Goal: Use online tool/utility

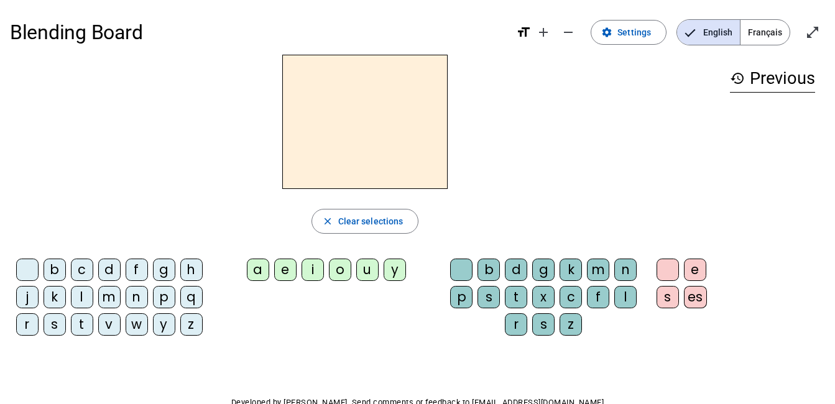
click at [55, 273] on div "b" at bounding box center [55, 270] width 22 height 22
click at [254, 274] on div "a" at bounding box center [258, 270] width 22 height 22
click at [81, 267] on div "c" at bounding box center [82, 270] width 22 height 22
click at [109, 272] on div "d" at bounding box center [109, 270] width 22 height 22
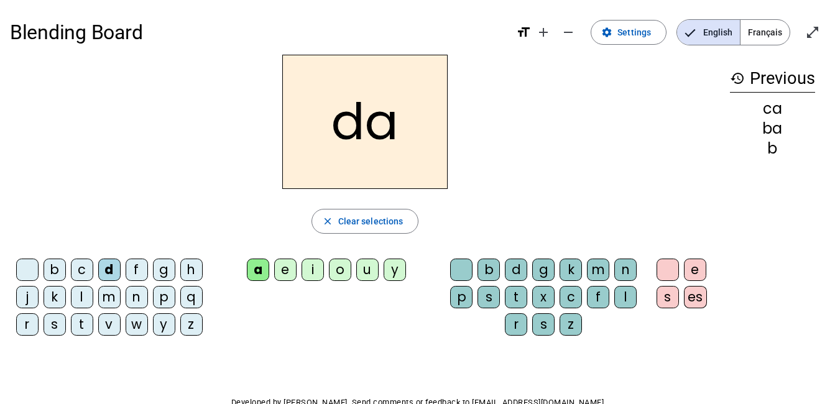
click at [131, 272] on div "f" at bounding box center [137, 270] width 22 height 22
click at [286, 266] on div "e" at bounding box center [285, 270] width 22 height 22
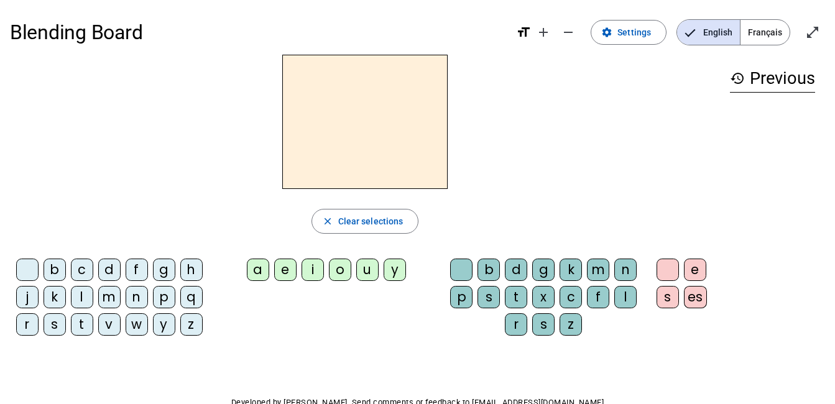
click at [55, 267] on div "b" at bounding box center [55, 270] width 22 height 22
click at [262, 272] on div "a" at bounding box center [258, 270] width 22 height 22
click at [297, 271] on div "e" at bounding box center [285, 270] width 22 height 22
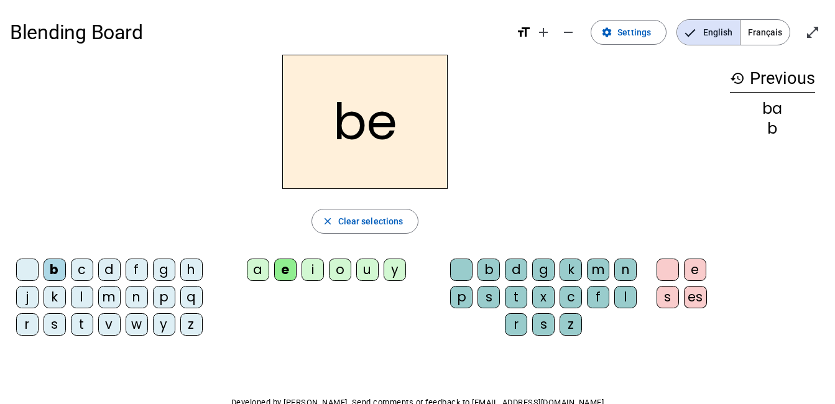
click at [312, 272] on div "i" at bounding box center [313, 270] width 22 height 22
click at [28, 276] on div at bounding box center [27, 270] width 22 height 22
